Goal: Check status: Check status

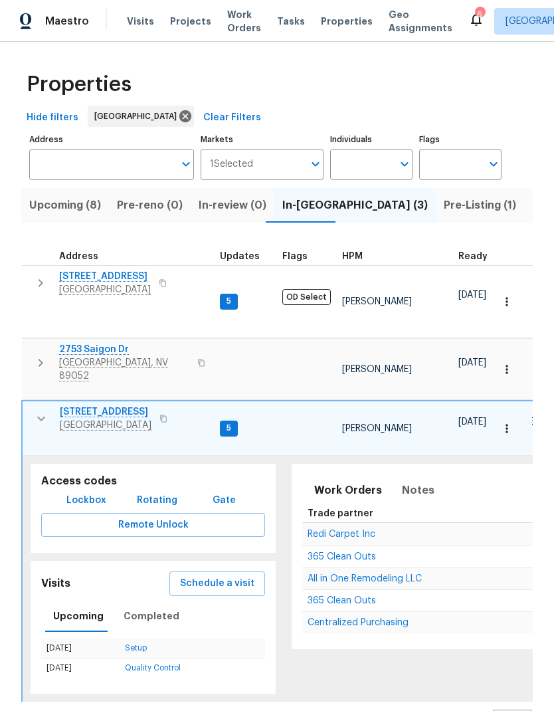
scroll to position [0, 633]
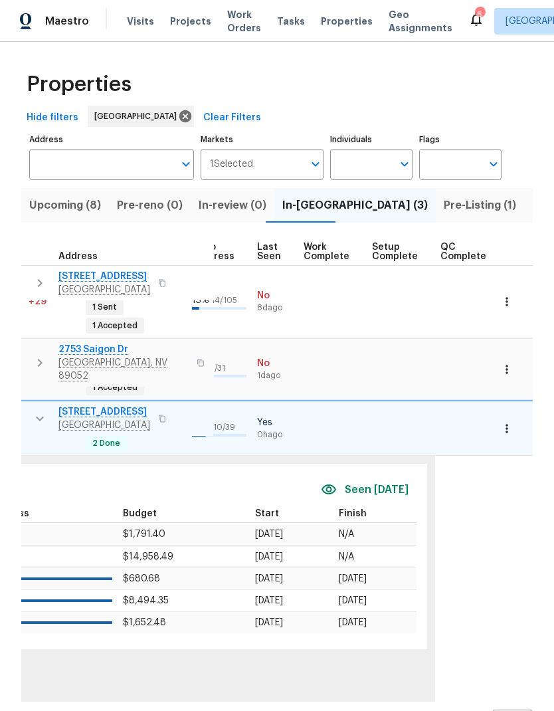
click at [181, 23] on span "Projects" at bounding box center [190, 21] width 41 height 13
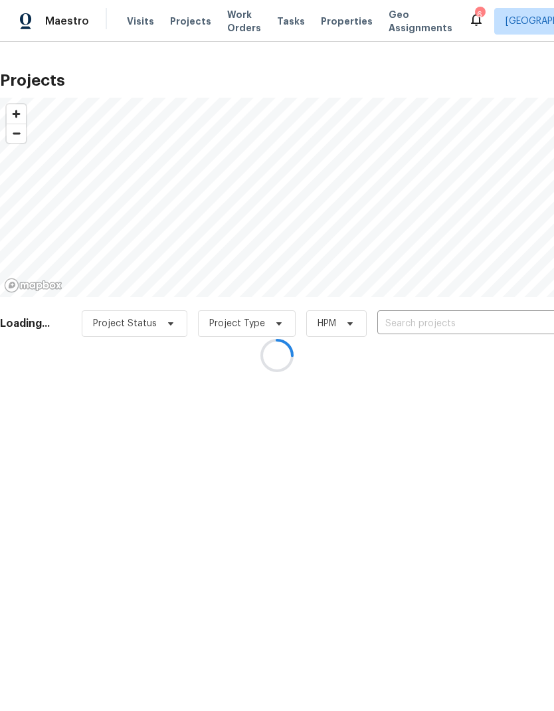
click at [472, 324] on div at bounding box center [277, 355] width 554 height 711
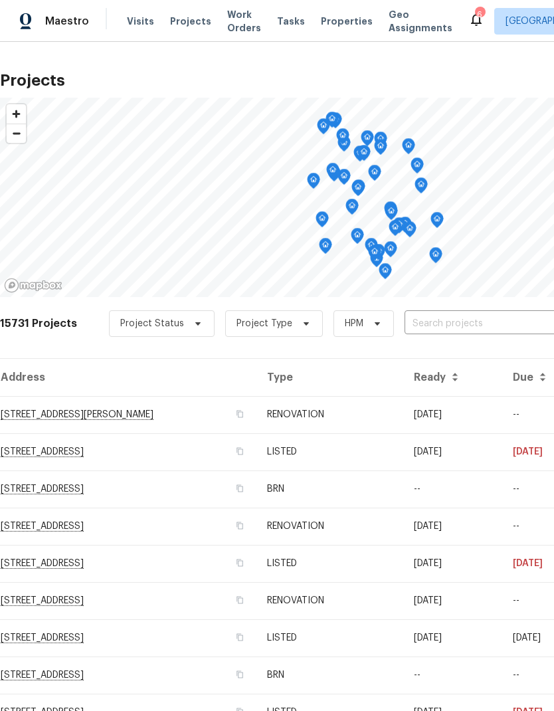
click at [443, 321] on input "text" at bounding box center [481, 324] width 152 height 21
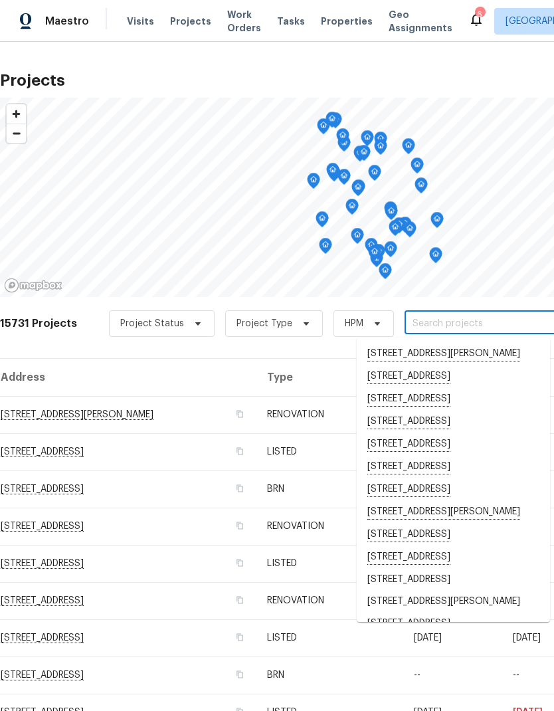
click at [423, 320] on input "text" at bounding box center [481, 324] width 152 height 21
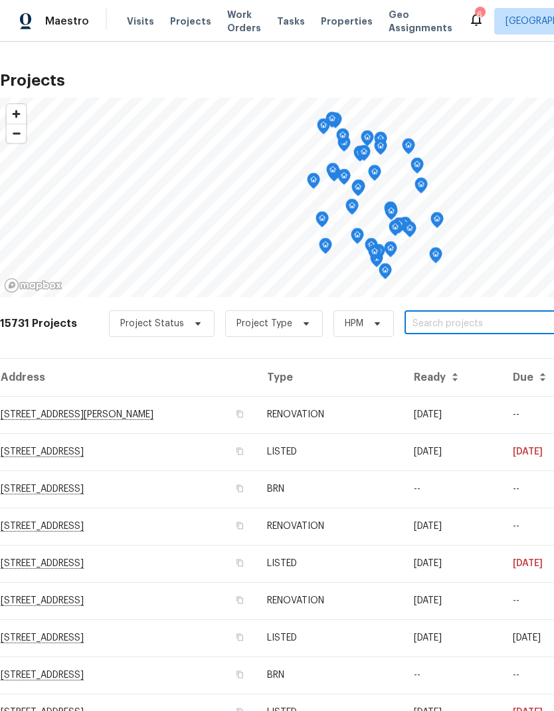
paste input "[STREET_ADDRESS][PERSON_NAME]"
type input "[STREET_ADDRESS][PERSON_NAME]"
click at [463, 359] on li "[STREET_ADDRESS][PERSON_NAME]" at bounding box center [453, 354] width 193 height 22
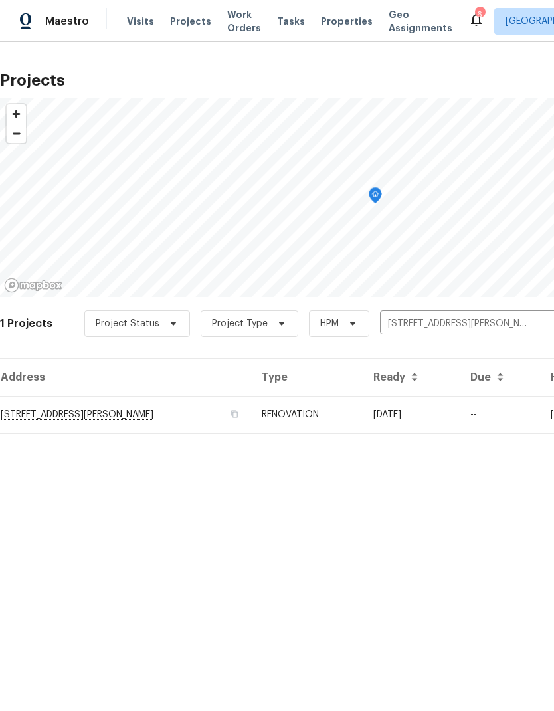
click at [68, 418] on td "[STREET_ADDRESS][PERSON_NAME]" at bounding box center [125, 414] width 251 height 37
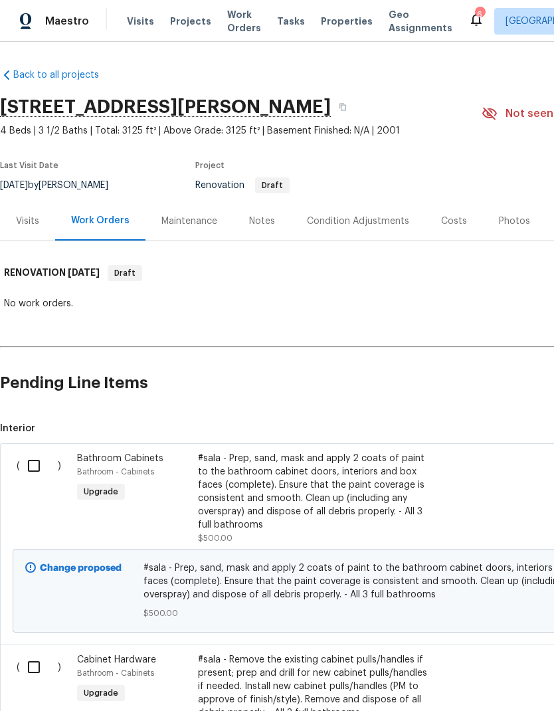
click at [249, 223] on div "Notes" at bounding box center [262, 221] width 26 height 13
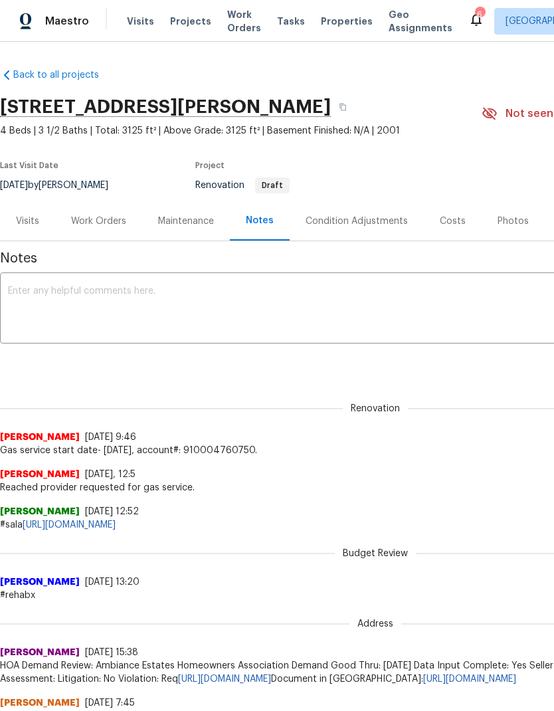
click at [94, 223] on div "Work Orders" at bounding box center [98, 221] width 55 height 13
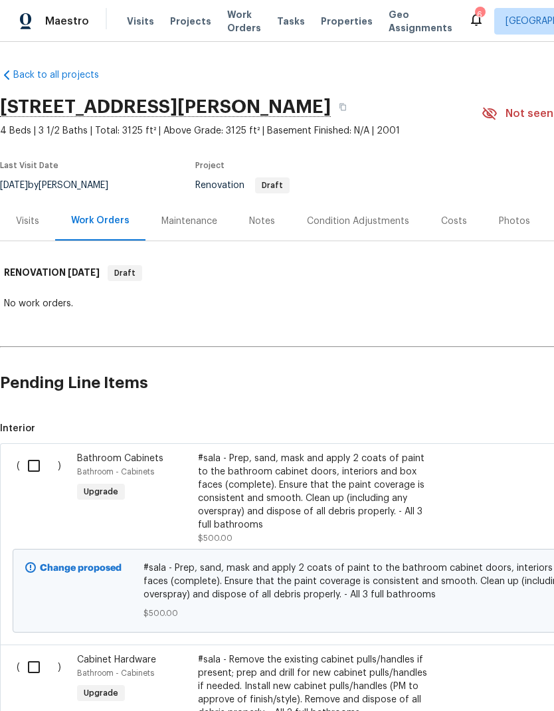
click at [237, 13] on span "Work Orders" at bounding box center [244, 21] width 34 height 27
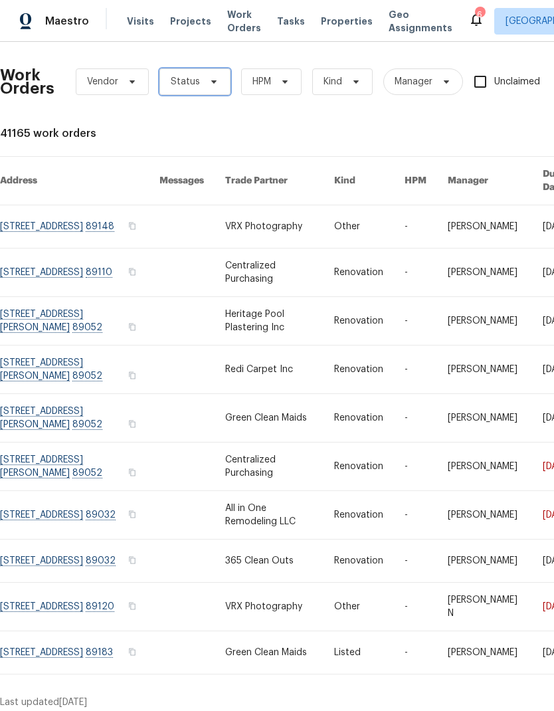
click at [185, 85] on span "Status" at bounding box center [185, 81] width 29 height 13
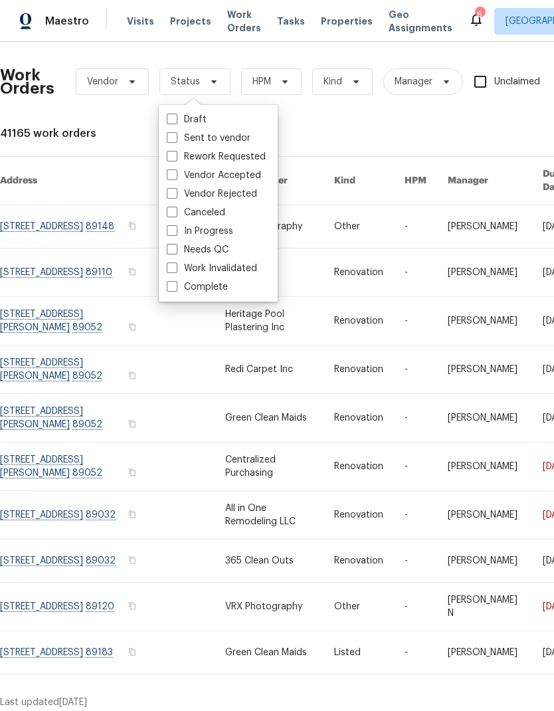
click at [171, 252] on span at bounding box center [172, 249] width 11 height 11
click at [171, 252] on input "Needs QC" at bounding box center [171, 247] width 9 height 9
checkbox input "true"
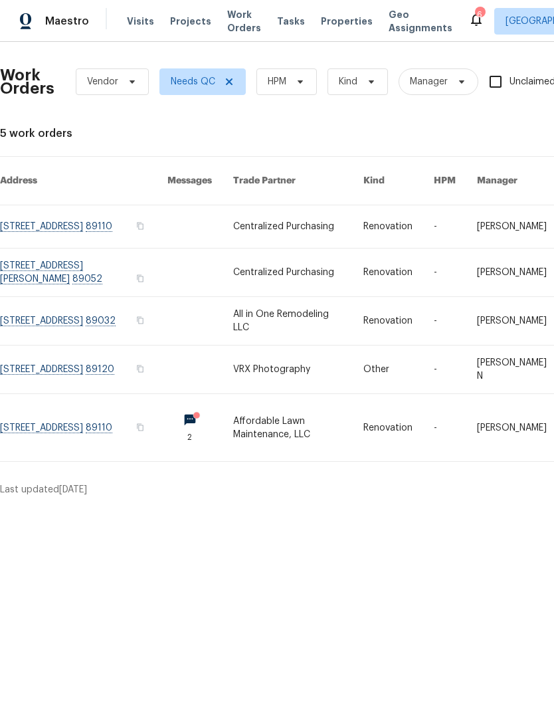
click at [36, 306] on link at bounding box center [83, 321] width 167 height 48
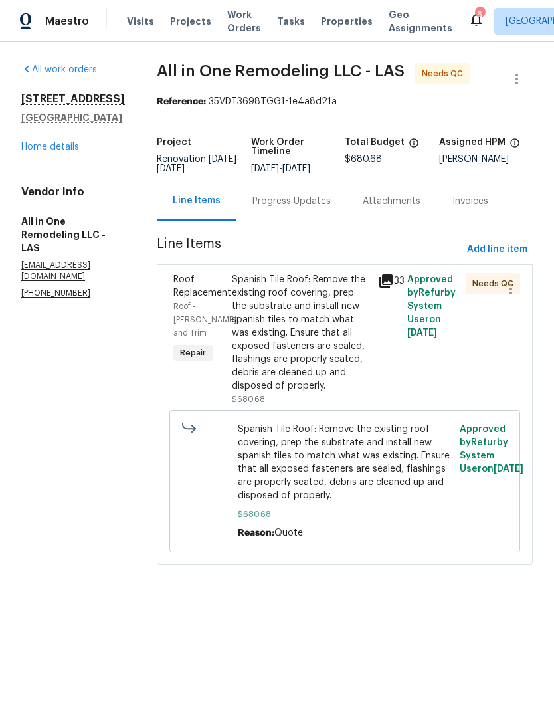
click at [260, 330] on div "Spanish Tile Roof: Remove the existing roof covering, prep the substrate and in…" at bounding box center [301, 333] width 138 height 120
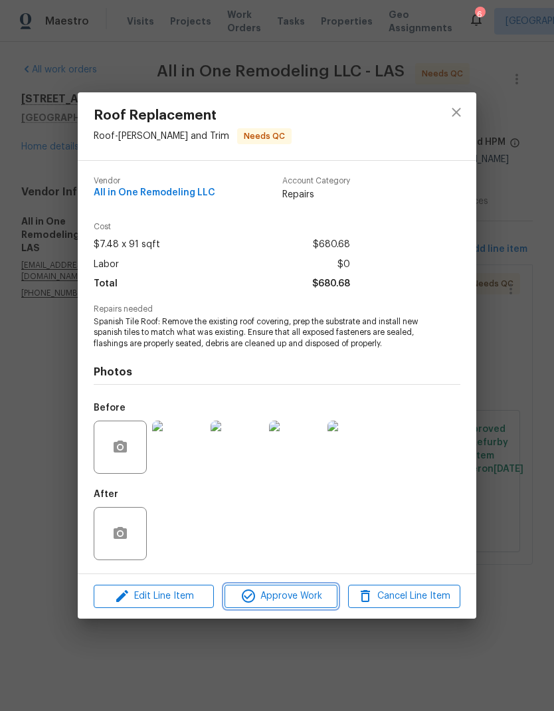
click at [307, 601] on span "Approve Work" at bounding box center [281, 596] width 104 height 17
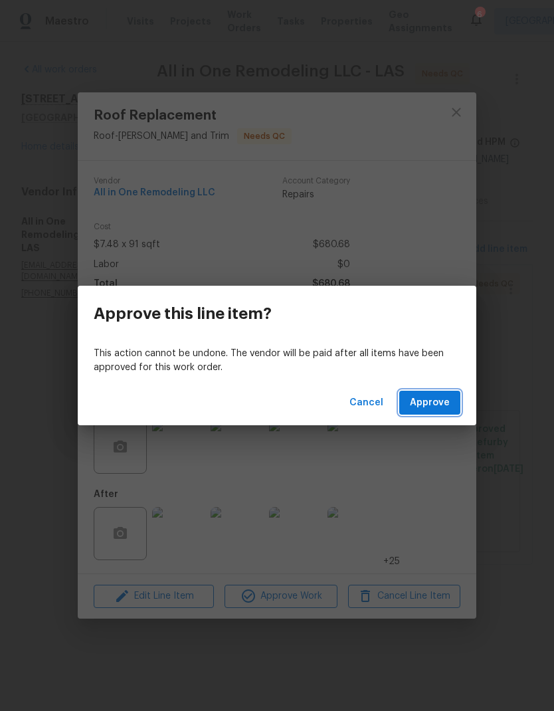
click at [435, 404] on span "Approve" at bounding box center [430, 403] width 40 height 17
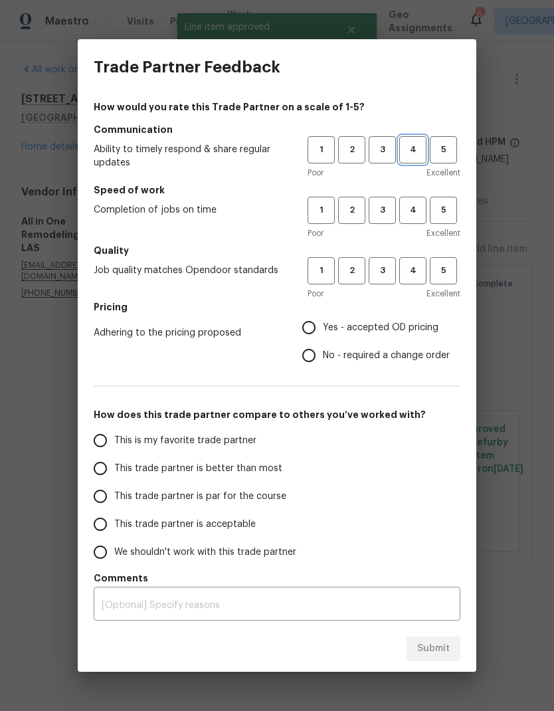
click at [410, 153] on span "4" at bounding box center [413, 149] width 25 height 15
click at [418, 209] on span "4" at bounding box center [413, 210] width 25 height 15
click at [413, 264] on span "4" at bounding box center [413, 270] width 25 height 15
click at [316, 326] on input "Yes - accepted OD pricing" at bounding box center [309, 328] width 28 height 28
radio input "true"
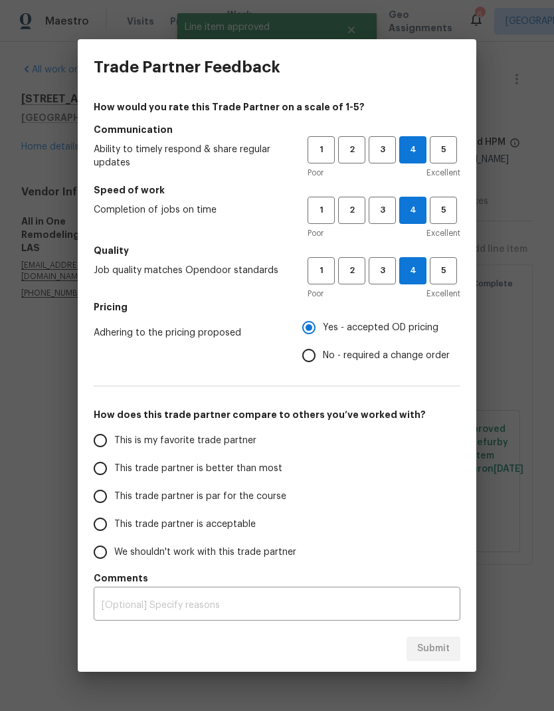
click at [102, 476] on input "This trade partner is better than most" at bounding box center [100, 468] width 28 height 28
click at [432, 650] on span "Submit" at bounding box center [433, 648] width 33 height 17
radio input "true"
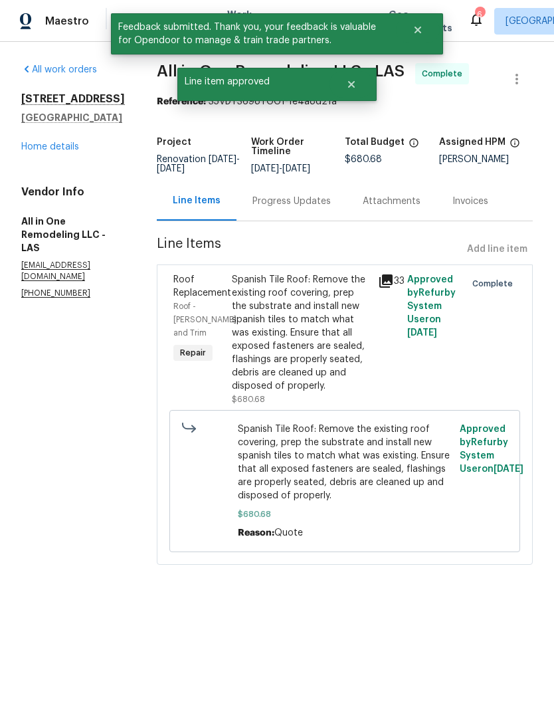
click at [317, 380] on div "Spanish Tile Roof: Remove the existing roof covering, prep the substrate and in…" at bounding box center [301, 333] width 138 height 120
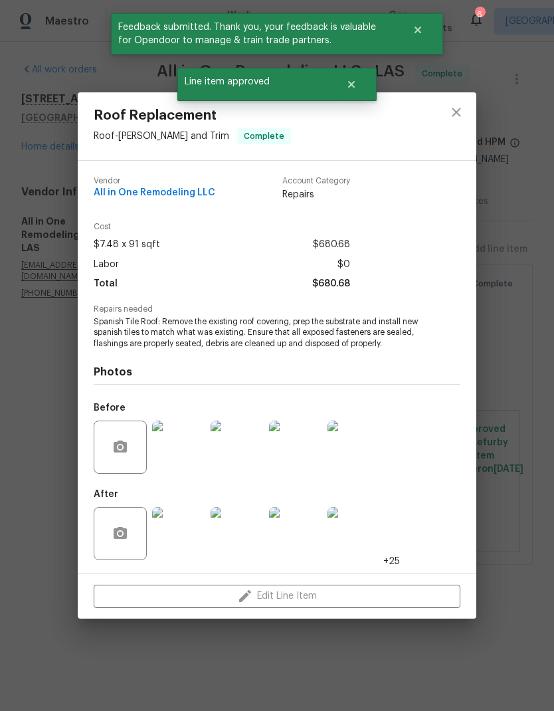
click at [171, 532] on img at bounding box center [178, 533] width 53 height 53
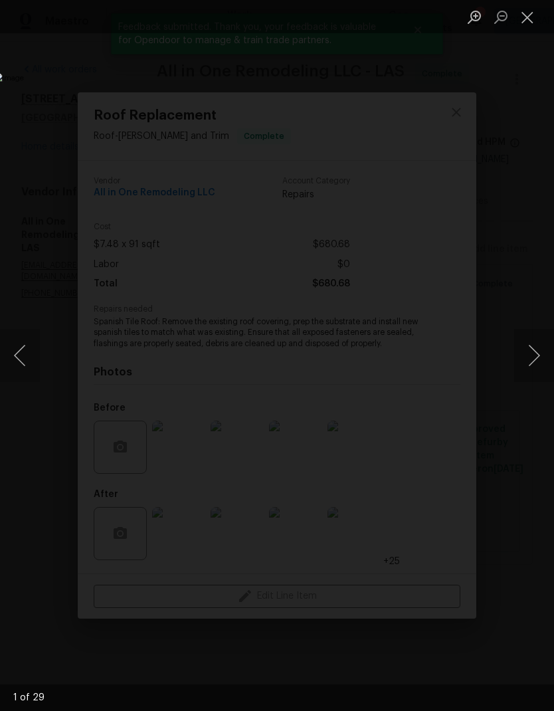
click at [530, 366] on button "Next image" at bounding box center [534, 355] width 40 height 53
click at [530, 370] on button "Next image" at bounding box center [534, 355] width 40 height 53
click at [528, 370] on button "Next image" at bounding box center [534, 355] width 40 height 53
click at [529, 369] on button "Next image" at bounding box center [534, 355] width 40 height 53
click at [533, 366] on button "Next image" at bounding box center [534, 355] width 40 height 53
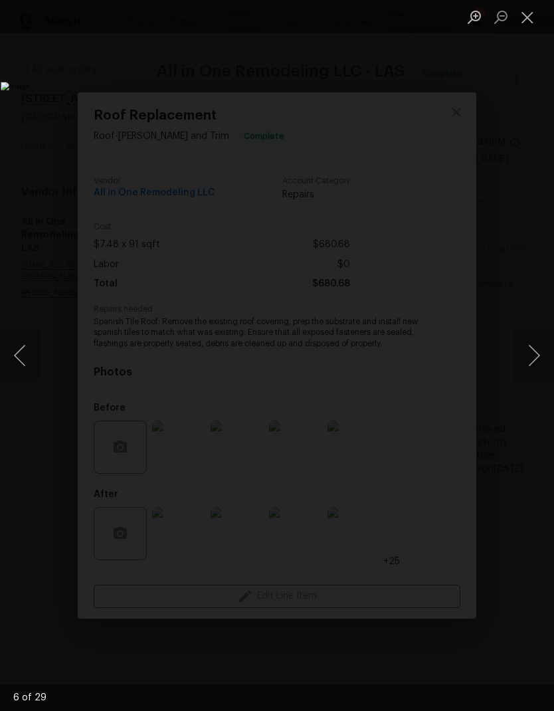
click at [535, 366] on button "Next image" at bounding box center [534, 355] width 40 height 53
click at [534, 366] on button "Next image" at bounding box center [534, 355] width 40 height 53
click at [536, 365] on button "Next image" at bounding box center [534, 355] width 40 height 53
click at [534, 365] on button "Next image" at bounding box center [534, 355] width 40 height 53
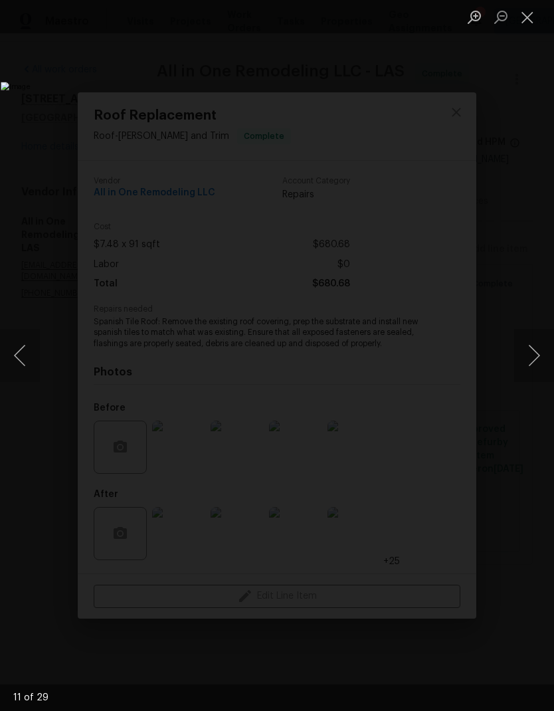
click at [534, 365] on button "Next image" at bounding box center [534, 355] width 40 height 53
click at [535, 365] on button "Next image" at bounding box center [534, 355] width 40 height 53
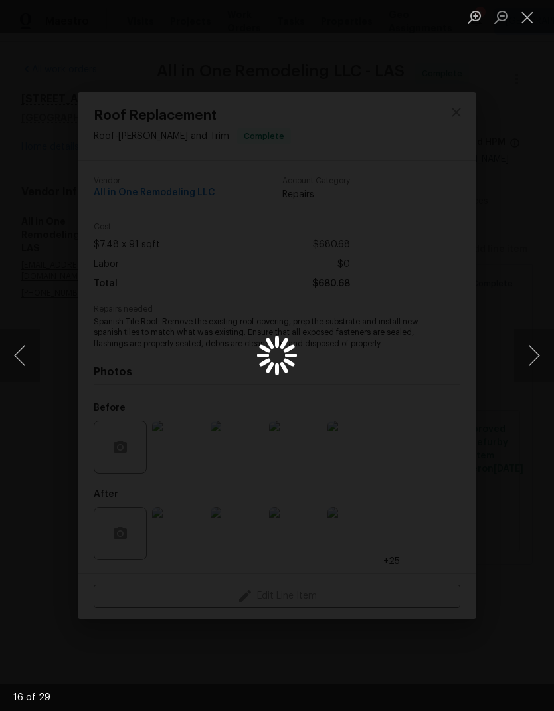
click at [534, 365] on button "Next image" at bounding box center [534, 355] width 40 height 53
click at [533, 373] on button "Next image" at bounding box center [534, 355] width 40 height 53
click at [533, 353] on button "Next image" at bounding box center [534, 355] width 40 height 53
click at [541, 358] on button "Next image" at bounding box center [534, 355] width 40 height 53
click at [521, 18] on button "Close lightbox" at bounding box center [527, 16] width 27 height 23
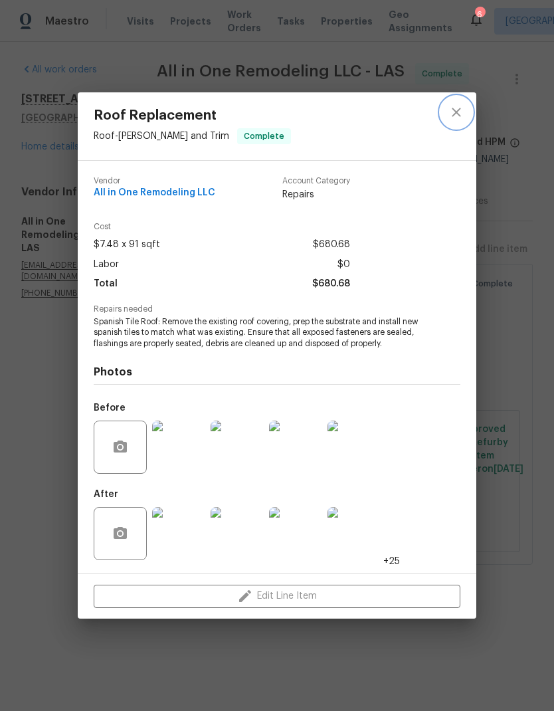
click at [460, 118] on icon "close" at bounding box center [456, 112] width 16 height 16
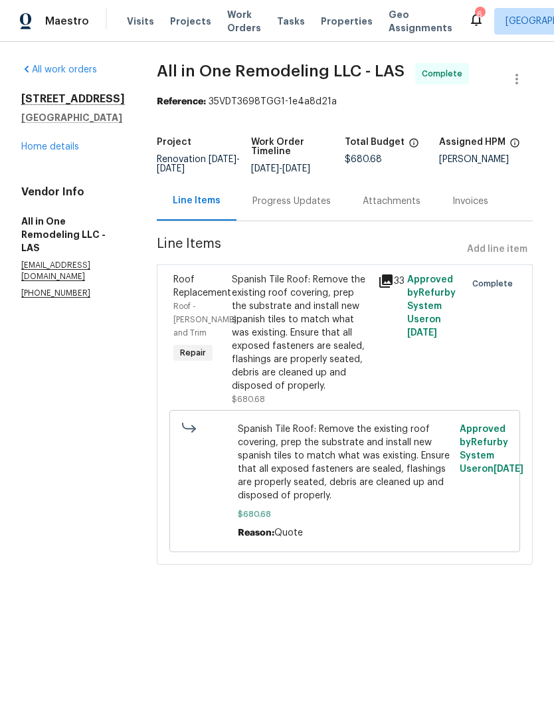
click at [22, 151] on link "Home details" at bounding box center [50, 146] width 58 height 9
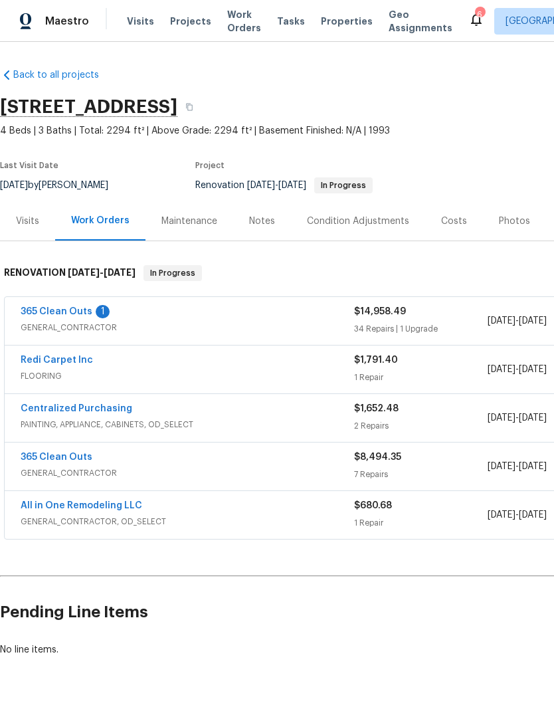
click at [235, 25] on span "Work Orders" at bounding box center [244, 21] width 34 height 27
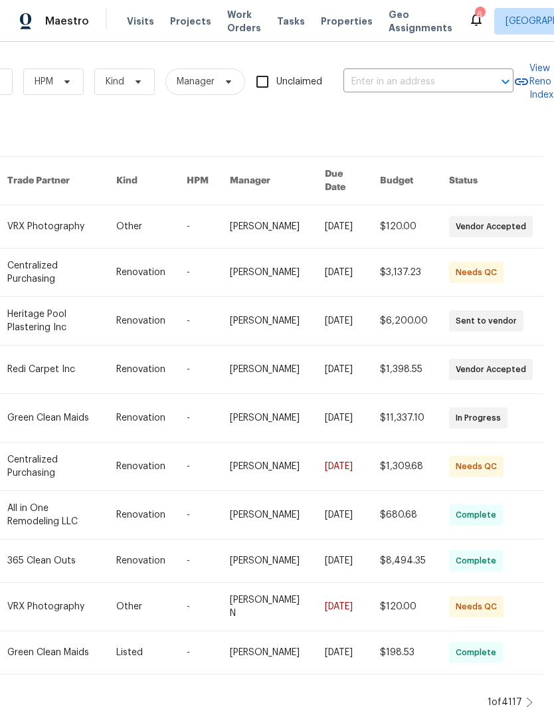
scroll to position [0, 219]
click at [389, 83] on input "text" at bounding box center [409, 82] width 133 height 21
type input "5512"
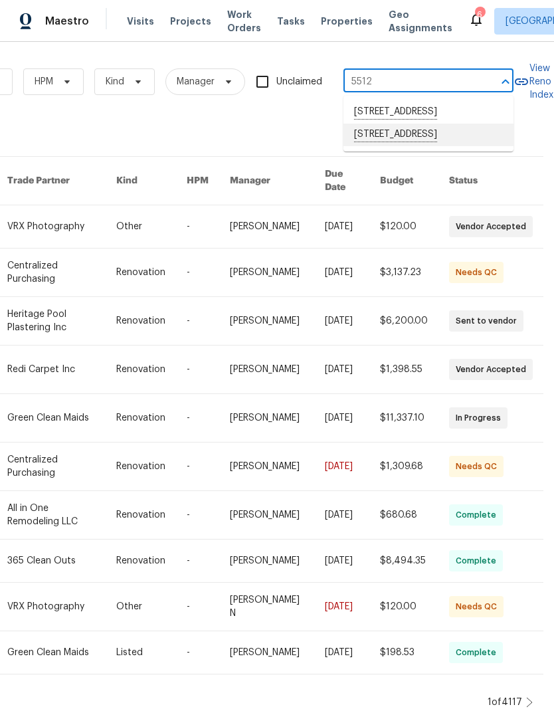
click at [478, 146] on li "[STREET_ADDRESS]" at bounding box center [428, 135] width 170 height 23
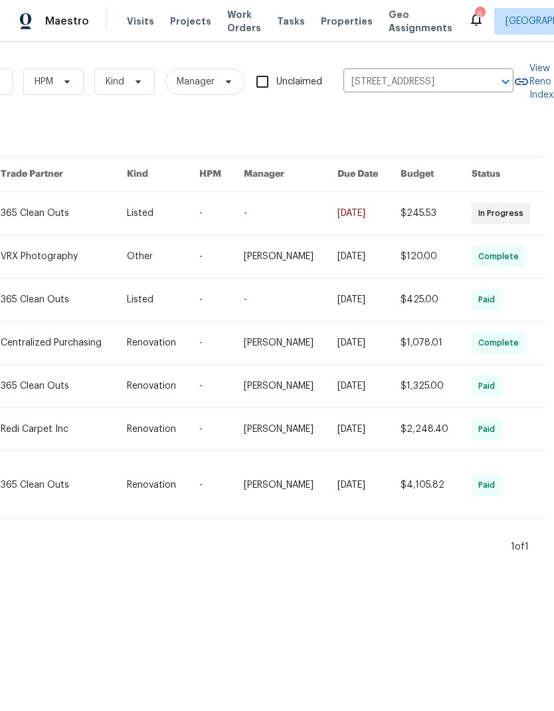
click at [64, 204] on link at bounding box center [64, 213] width 126 height 43
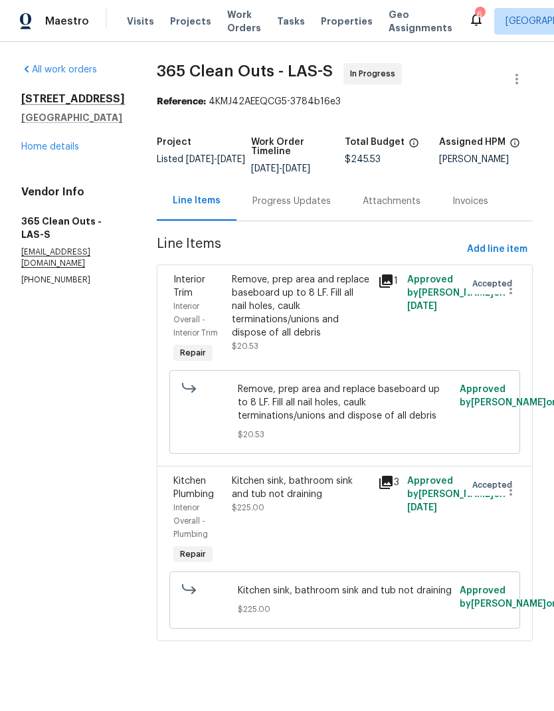
click at [27, 153] on div "[STREET_ADDRESS] Home details" at bounding box center [73, 122] width 104 height 61
click at [26, 153] on div "[STREET_ADDRESS] Home details" at bounding box center [73, 122] width 104 height 61
click at [28, 151] on link "Home details" at bounding box center [50, 146] width 58 height 9
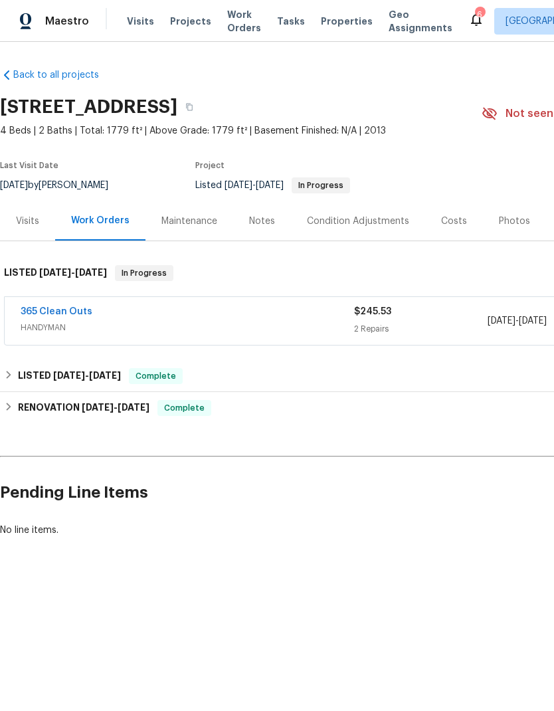
click at [22, 224] on div "Visits" at bounding box center [27, 221] width 23 height 13
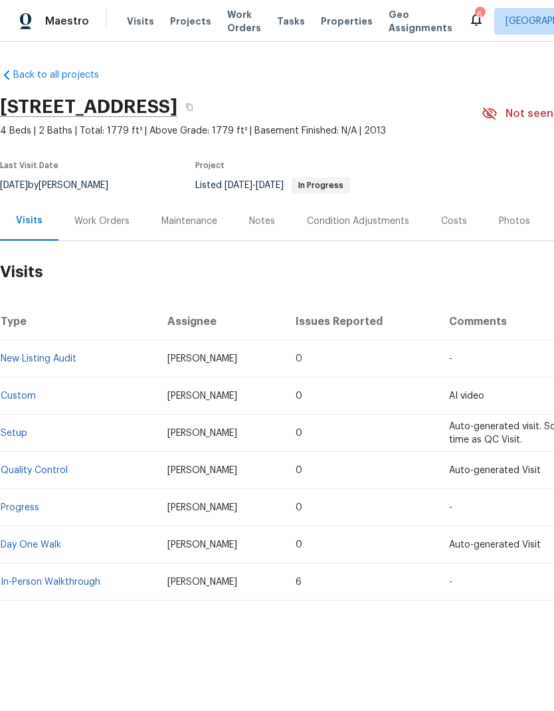
click at [25, 359] on link "New Listing Audit" at bounding box center [39, 358] width 76 height 9
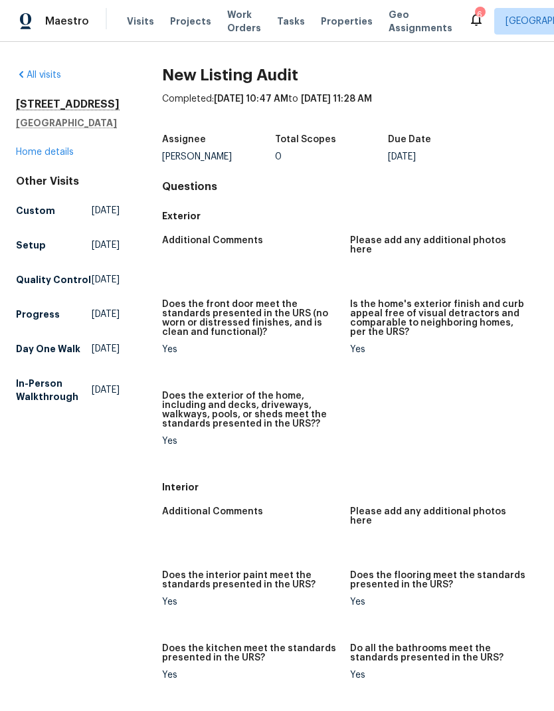
click at [33, 157] on link "Home details" at bounding box center [45, 151] width 58 height 9
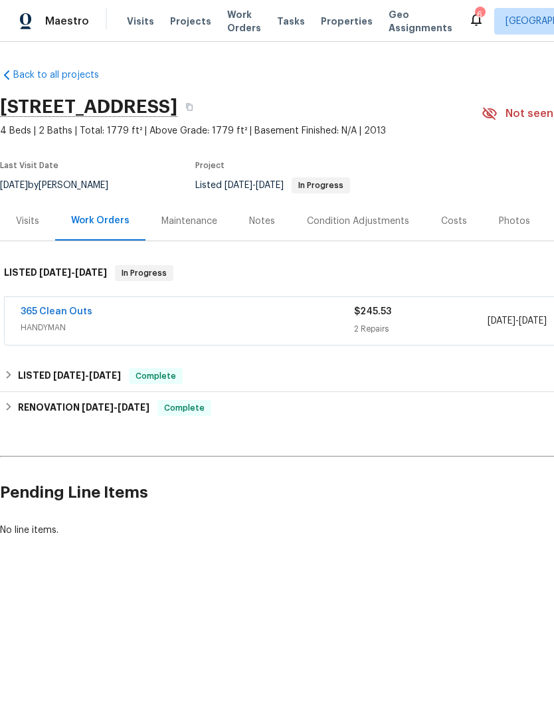
click at [39, 235] on div "Visits" at bounding box center [27, 220] width 55 height 39
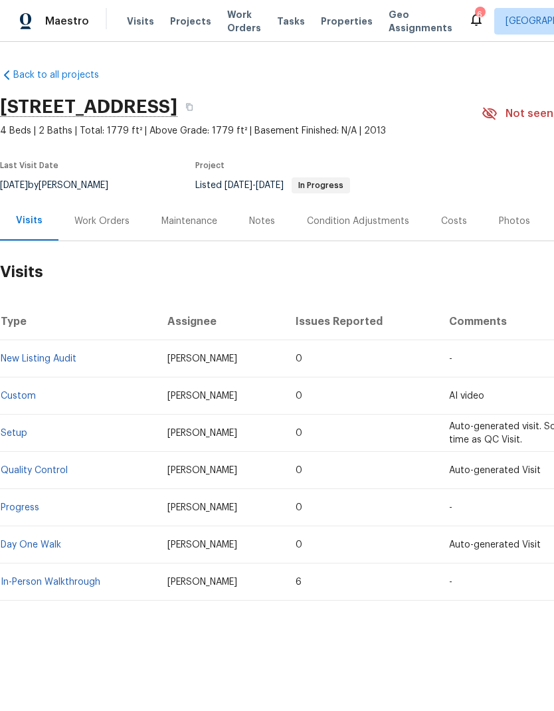
click at [251, 229] on div "Notes" at bounding box center [262, 220] width 58 height 39
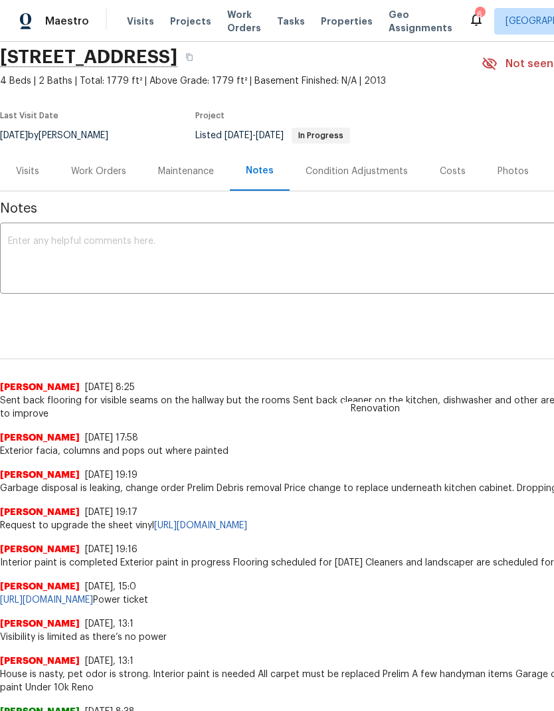
scroll to position [50, 0]
click at [21, 167] on div "Visits" at bounding box center [27, 171] width 23 height 13
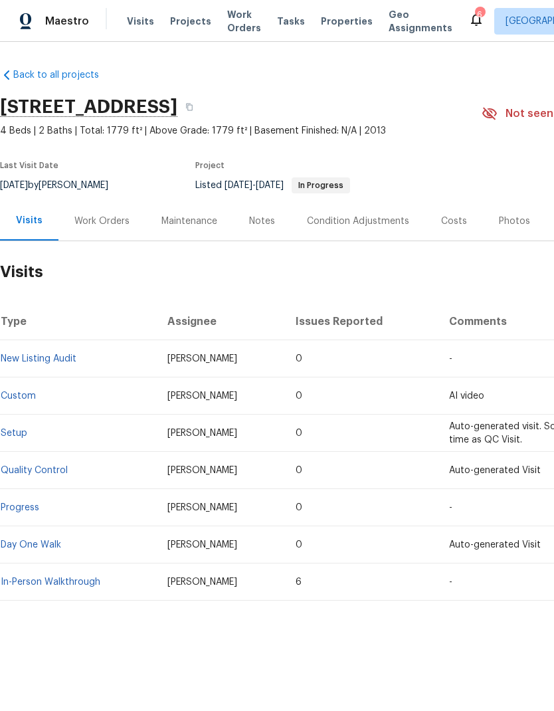
click at [506, 221] on div "Photos" at bounding box center [514, 221] width 31 height 13
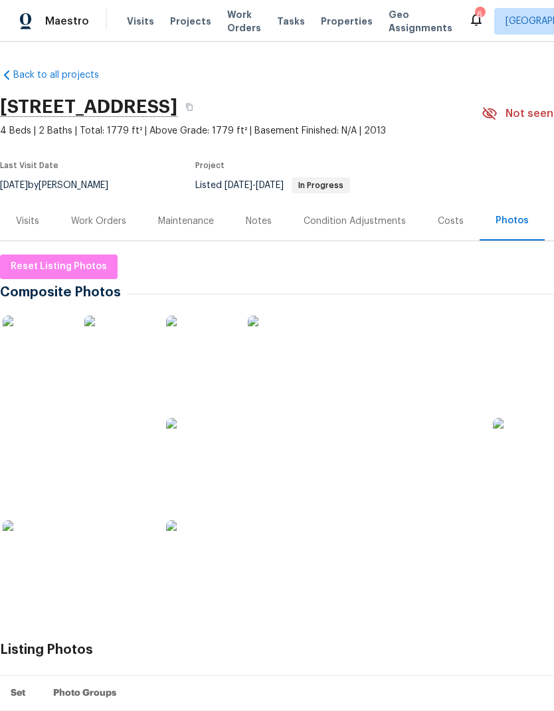
click at [454, 458] on img at bounding box center [444, 451] width 66 height 66
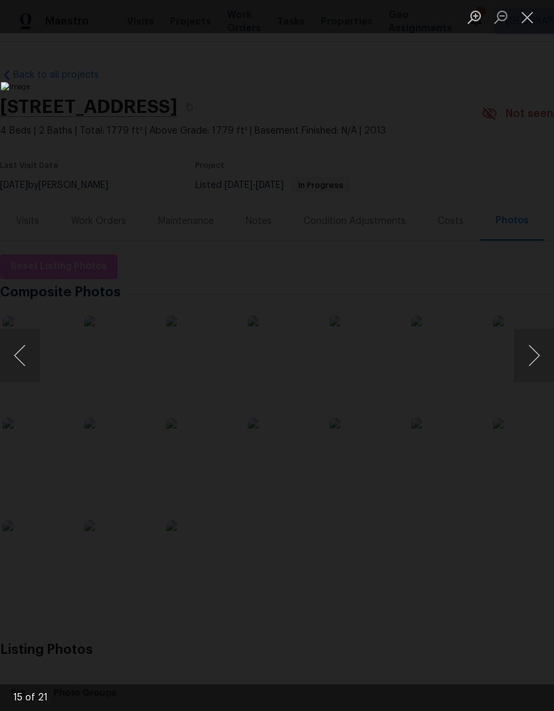
click at [530, 19] on button "Close lightbox" at bounding box center [527, 16] width 27 height 23
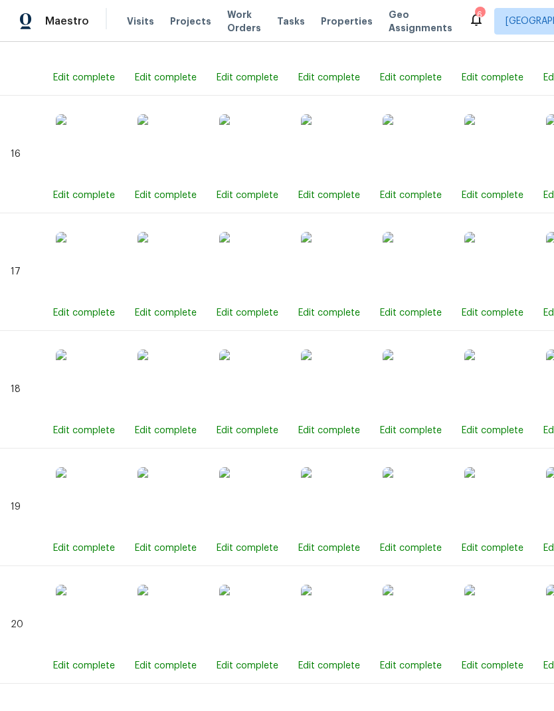
scroll to position [2495, 0]
